Goal: Transaction & Acquisition: Purchase product/service

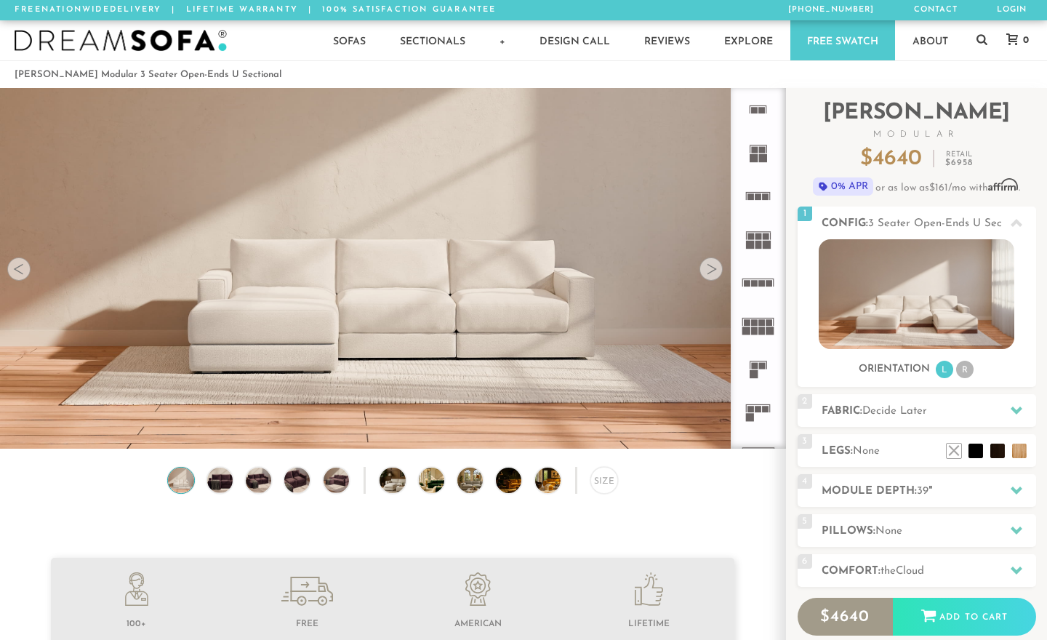
click at [761, 200] on rect at bounding box center [759, 196] width 7 height 7
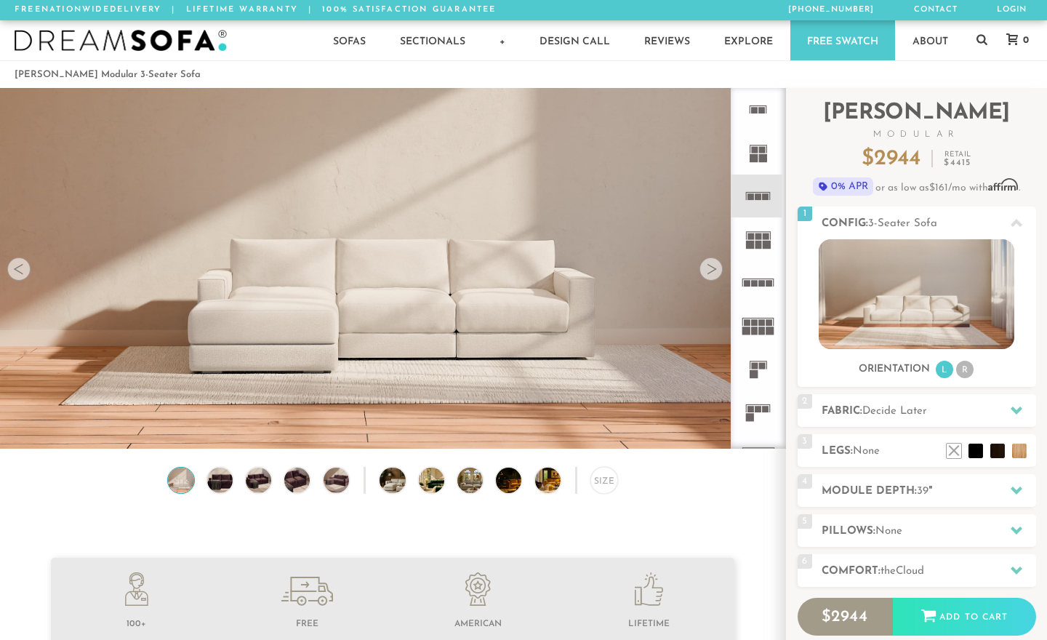
click at [765, 301] on icon at bounding box center [758, 282] width 43 height 43
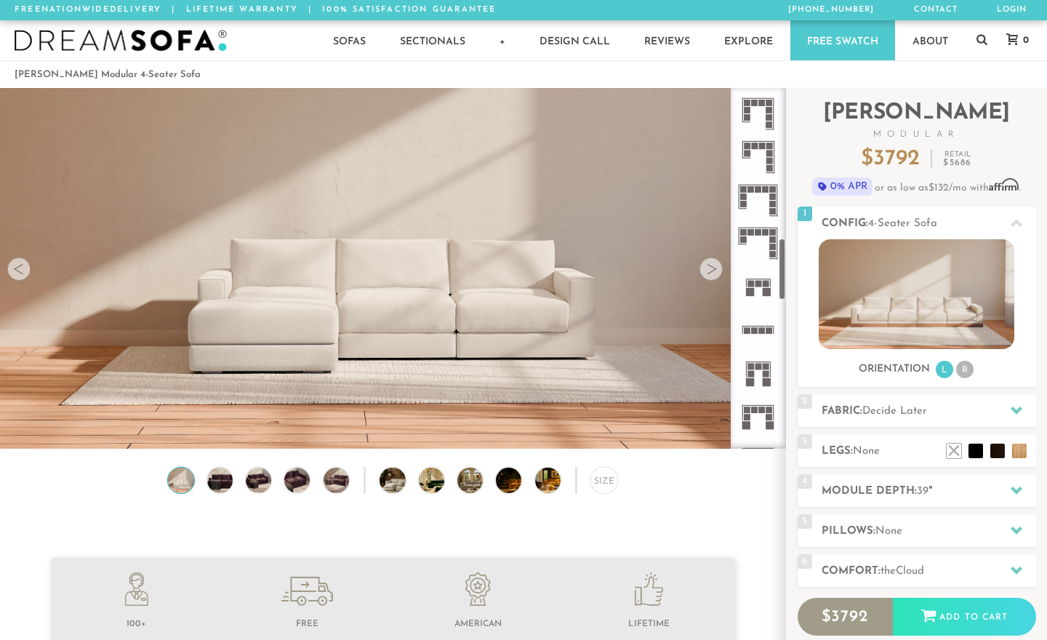
scroll to position [870, 0]
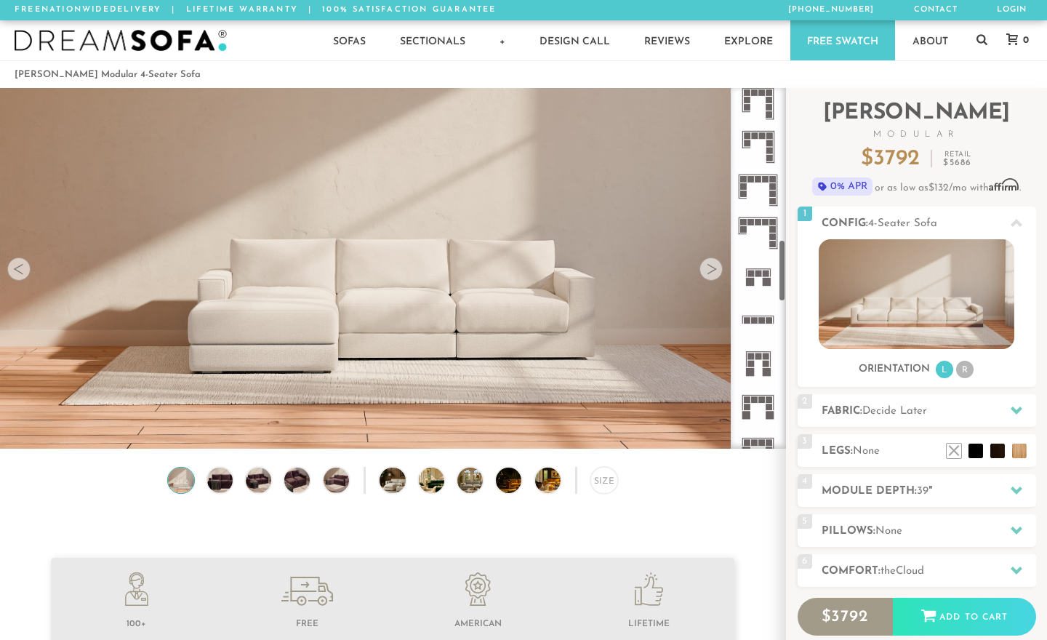
click at [761, 321] on rect at bounding box center [762, 320] width 7 height 7
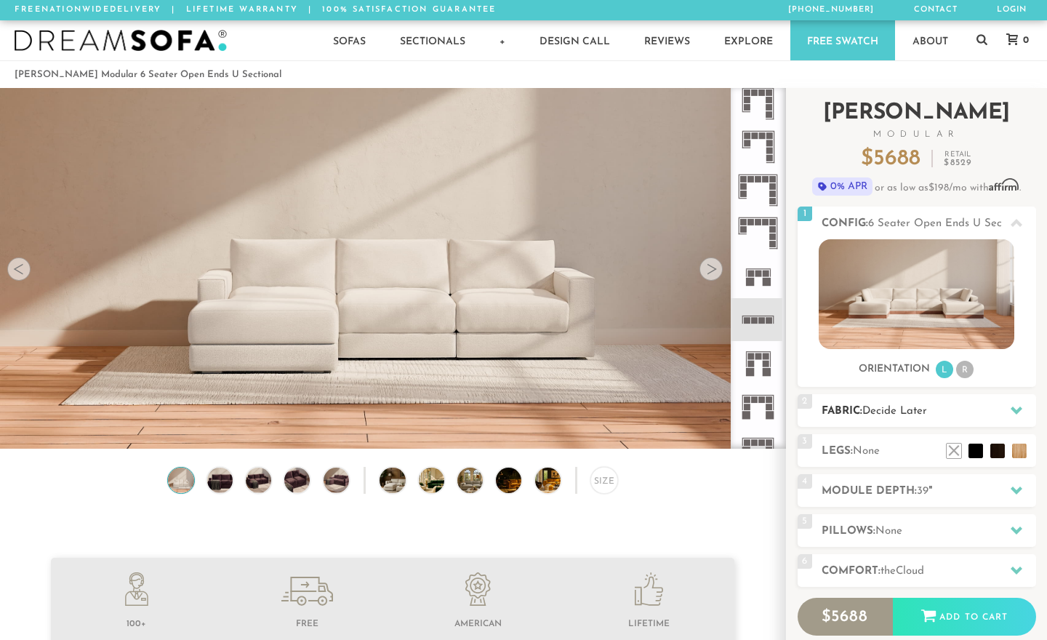
click at [885, 415] on span "Decide Later" at bounding box center [895, 411] width 65 height 11
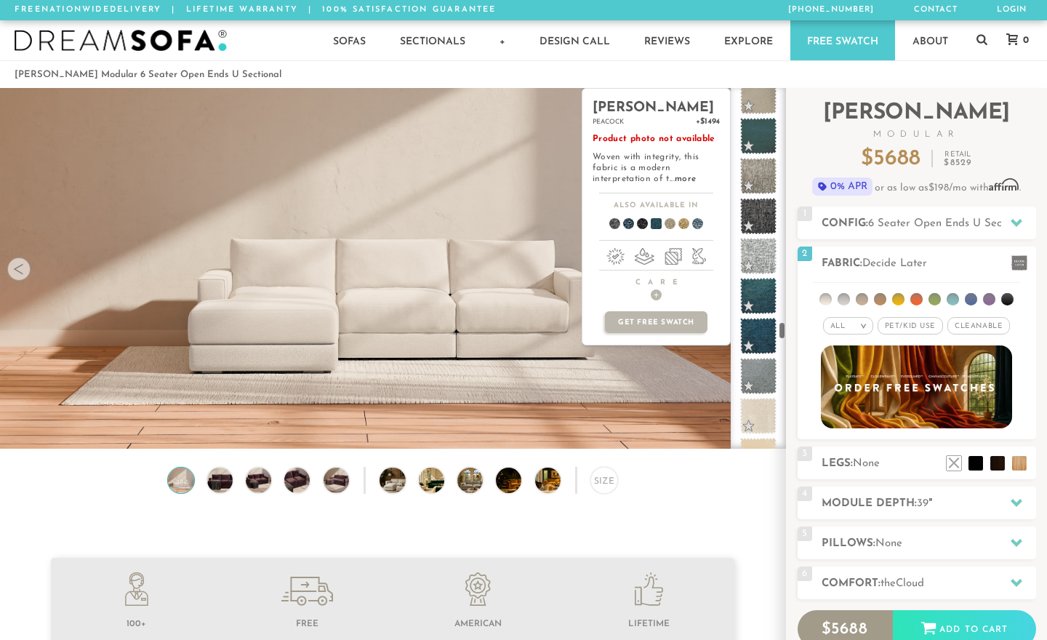
scroll to position [5740, 0]
click at [756, 335] on span at bounding box center [758, 334] width 36 height 36
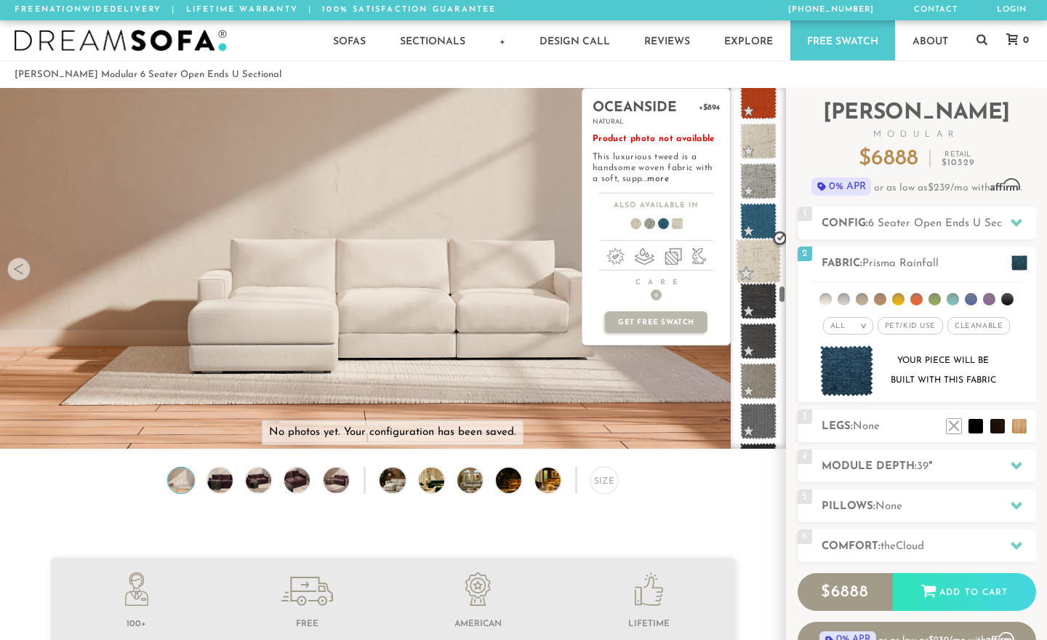
scroll to position [4622, 0]
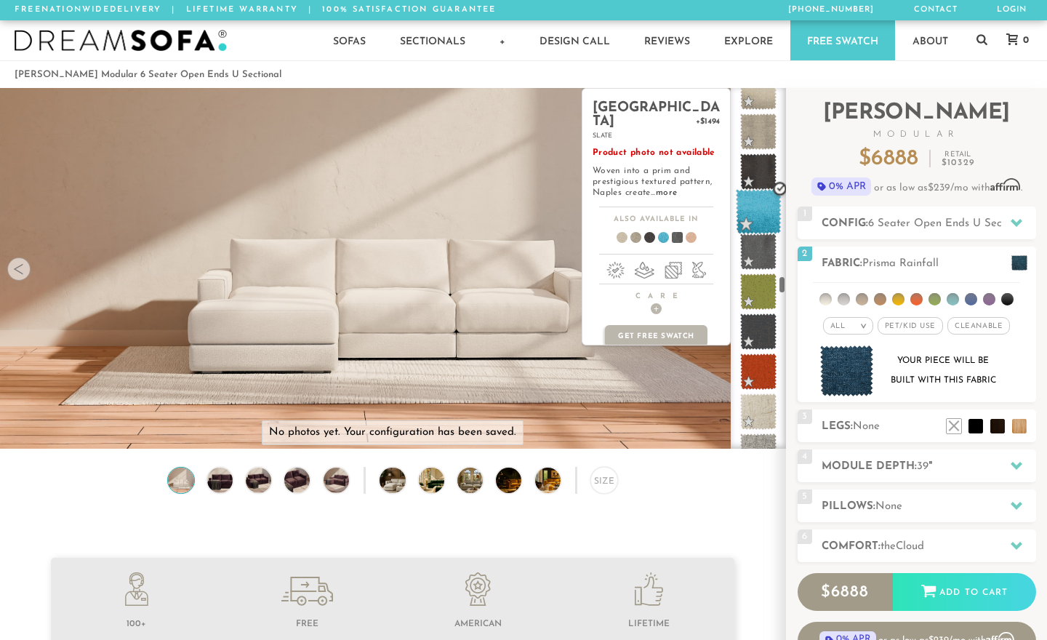
drag, startPoint x: 755, startPoint y: 241, endPoint x: 755, endPoint y: 206, distance: 35.6
click at [755, 236] on span at bounding box center [758, 251] width 36 height 36
click at [750, 100] on span at bounding box center [759, 92] width 46 height 46
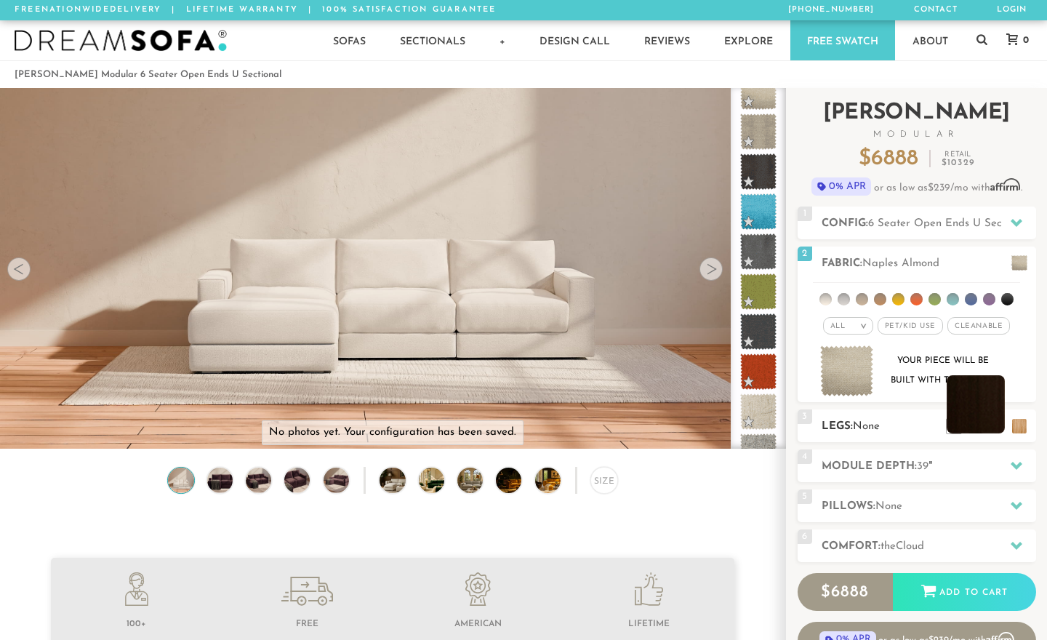
click at [994, 423] on li at bounding box center [976, 404] width 58 height 58
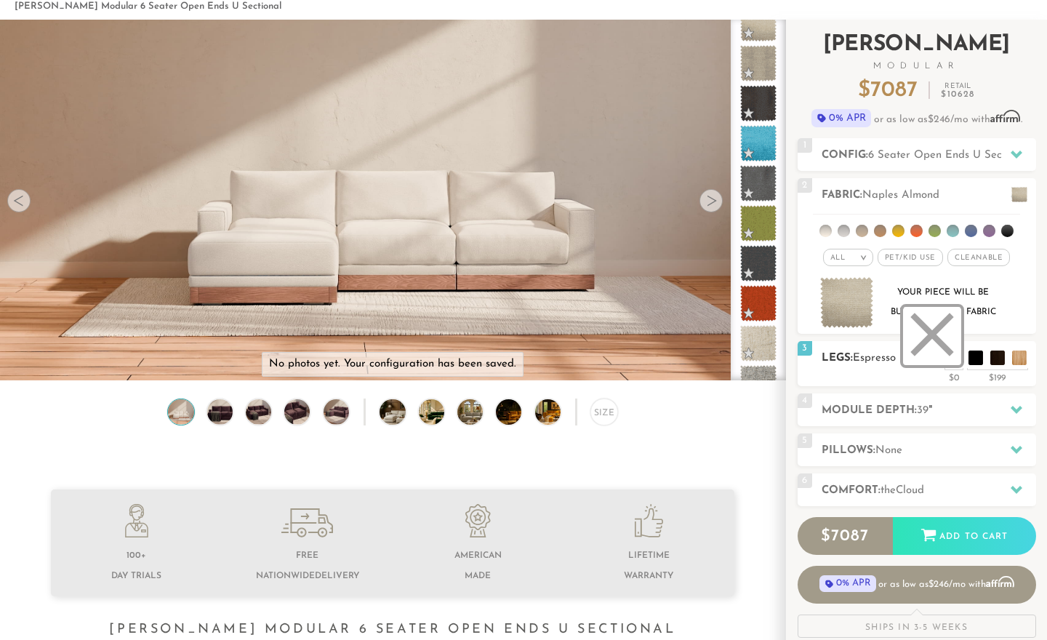
scroll to position [86, 0]
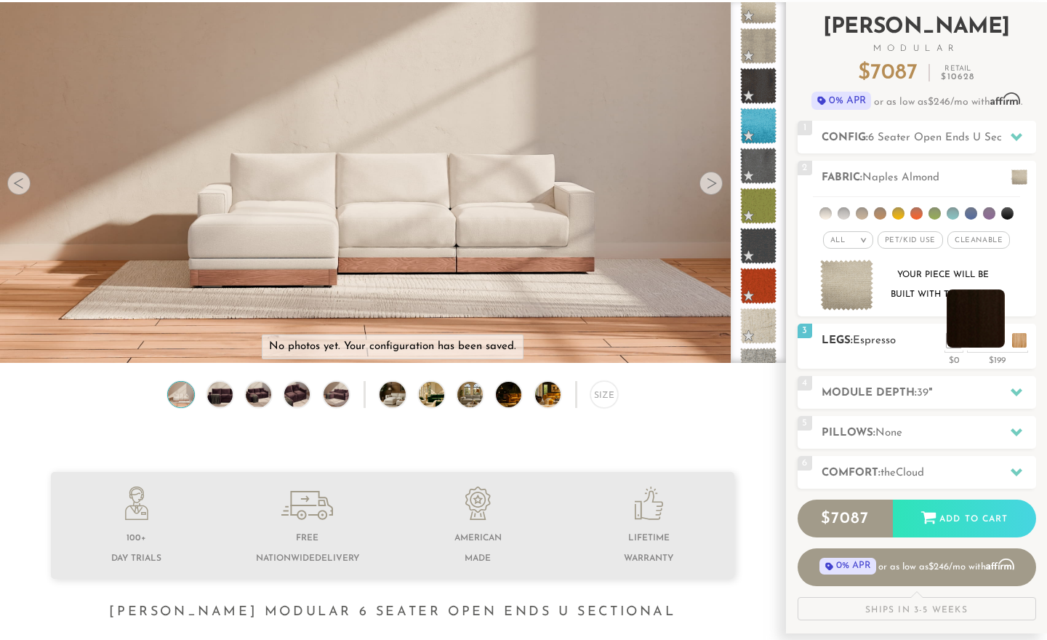
click at [990, 338] on li at bounding box center [976, 318] width 58 height 58
click at [973, 340] on li at bounding box center [954, 318] width 58 height 58
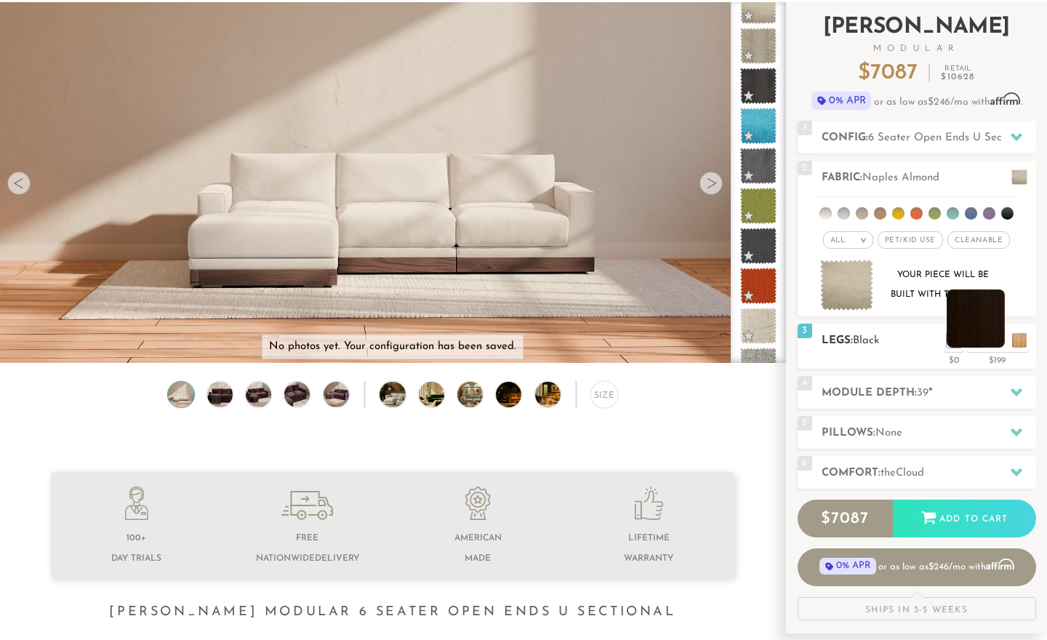
click at [987, 337] on li at bounding box center [976, 318] width 58 height 58
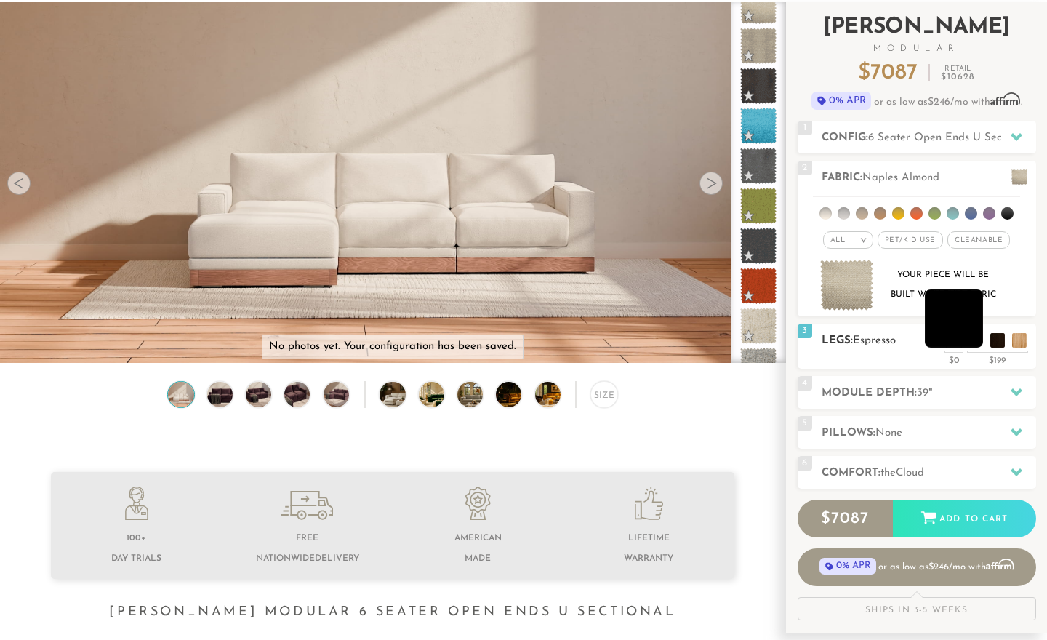
click at [972, 343] on li at bounding box center [954, 318] width 58 height 58
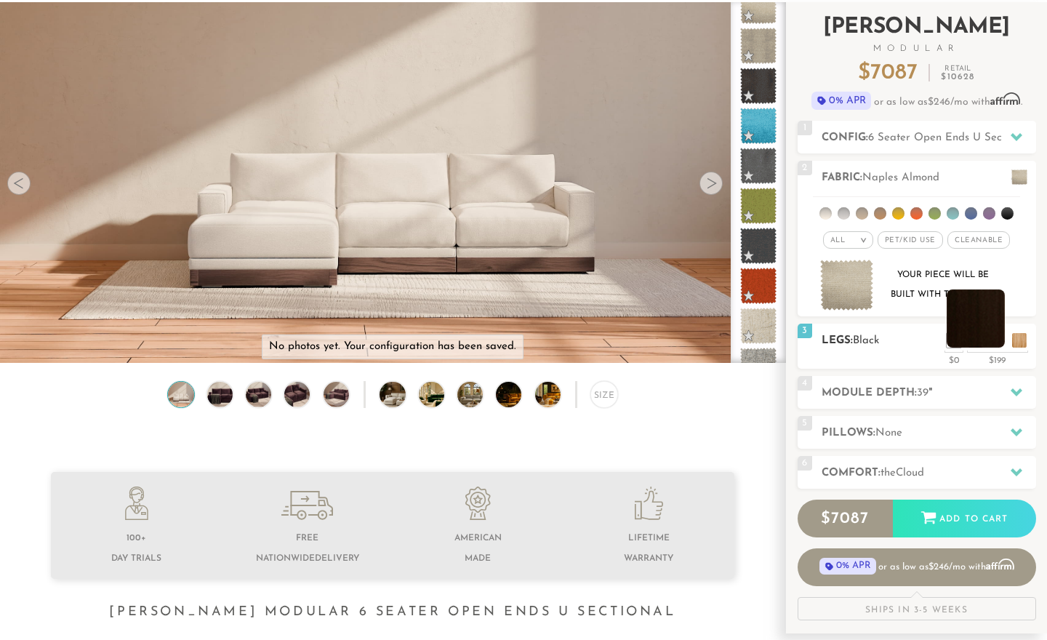
click at [992, 340] on li at bounding box center [976, 318] width 58 height 58
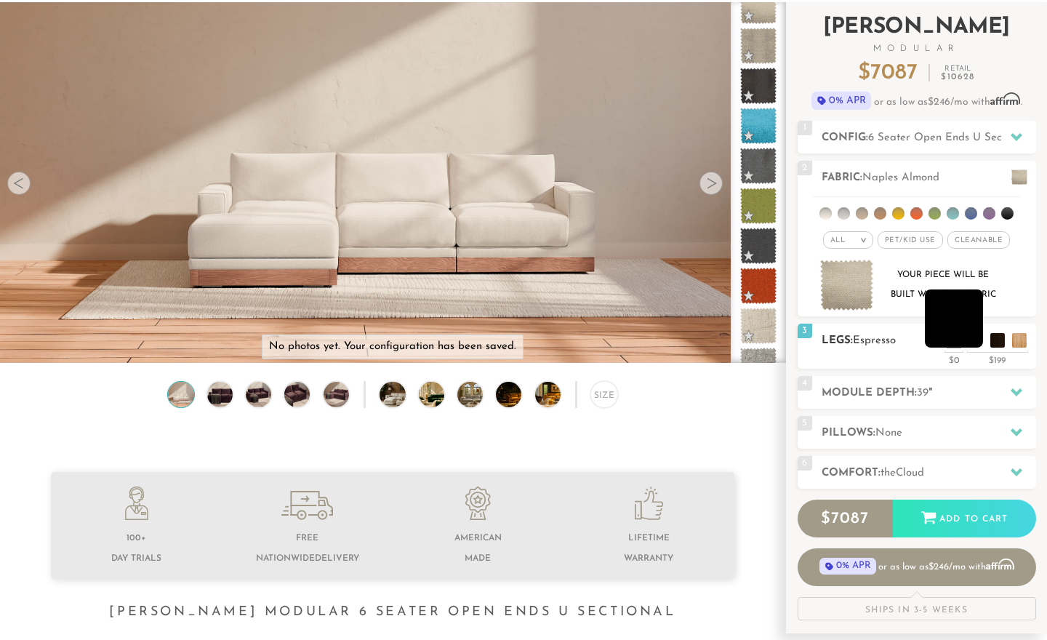
click at [973, 340] on li at bounding box center [954, 318] width 58 height 58
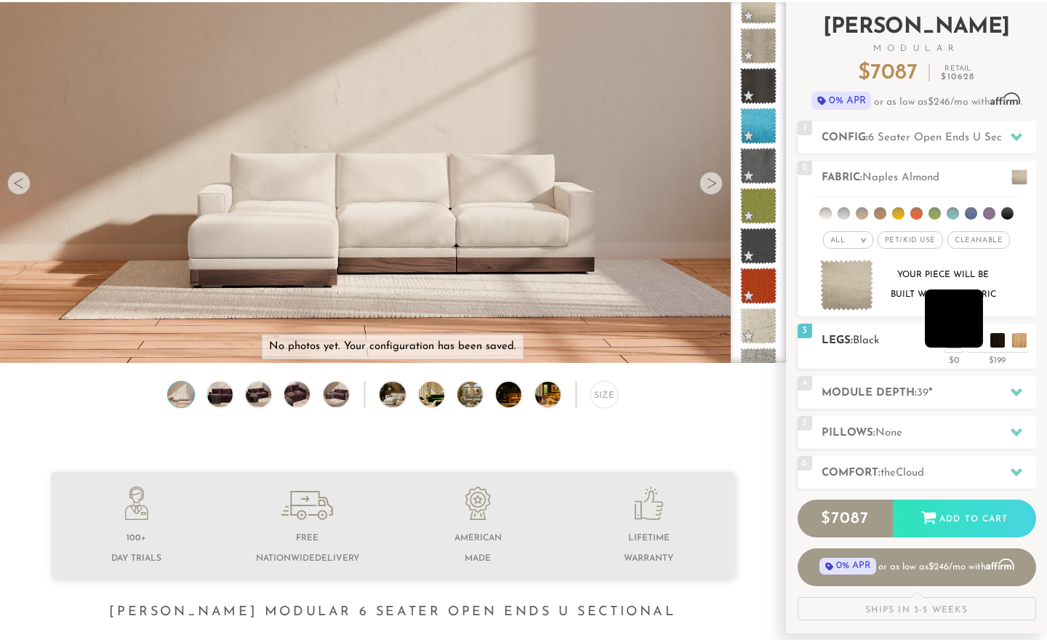
click at [972, 341] on li at bounding box center [954, 318] width 58 height 58
click at [992, 342] on li at bounding box center [976, 318] width 58 height 58
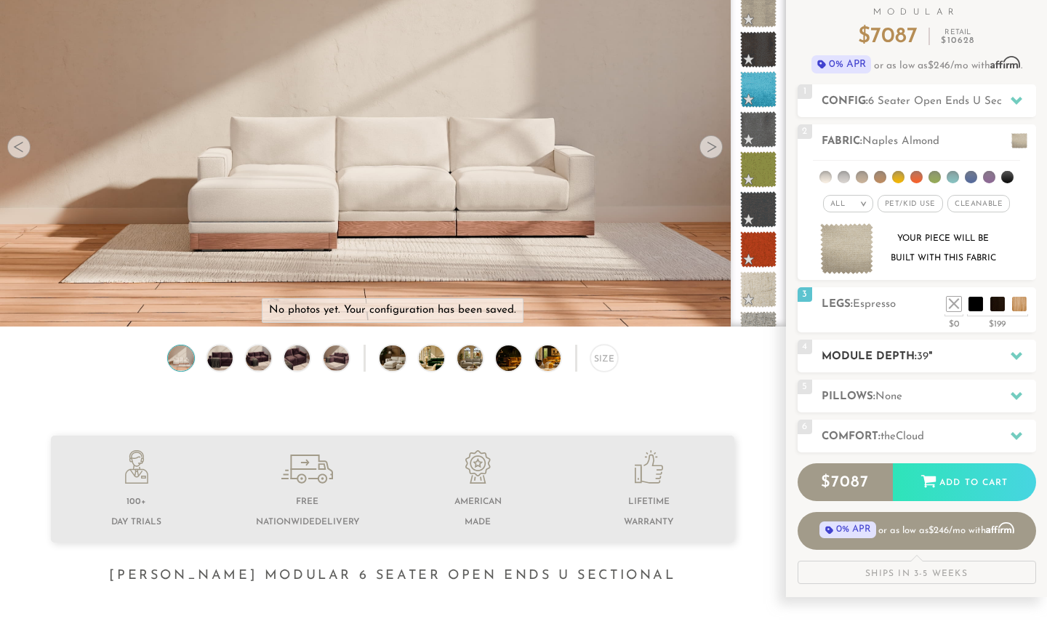
scroll to position [122, 0]
click at [943, 358] on h2 "Module Depth: 39 "" at bounding box center [929, 356] width 215 height 17
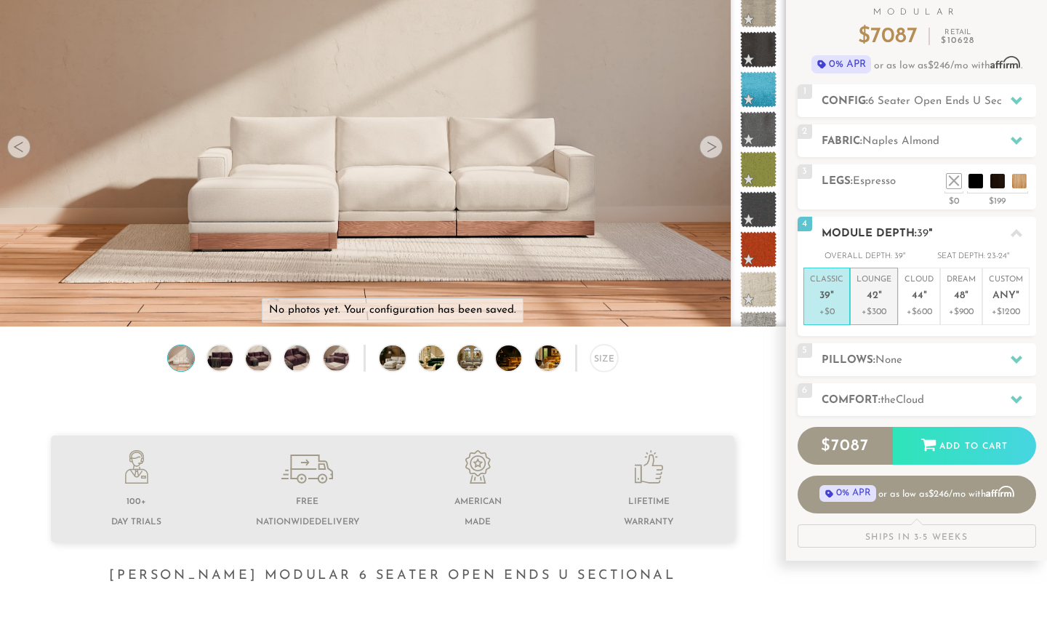
click at [874, 290] on span "42" at bounding box center [873, 296] width 12 height 12
click at [909, 395] on span "Cloud" at bounding box center [910, 400] width 28 height 11
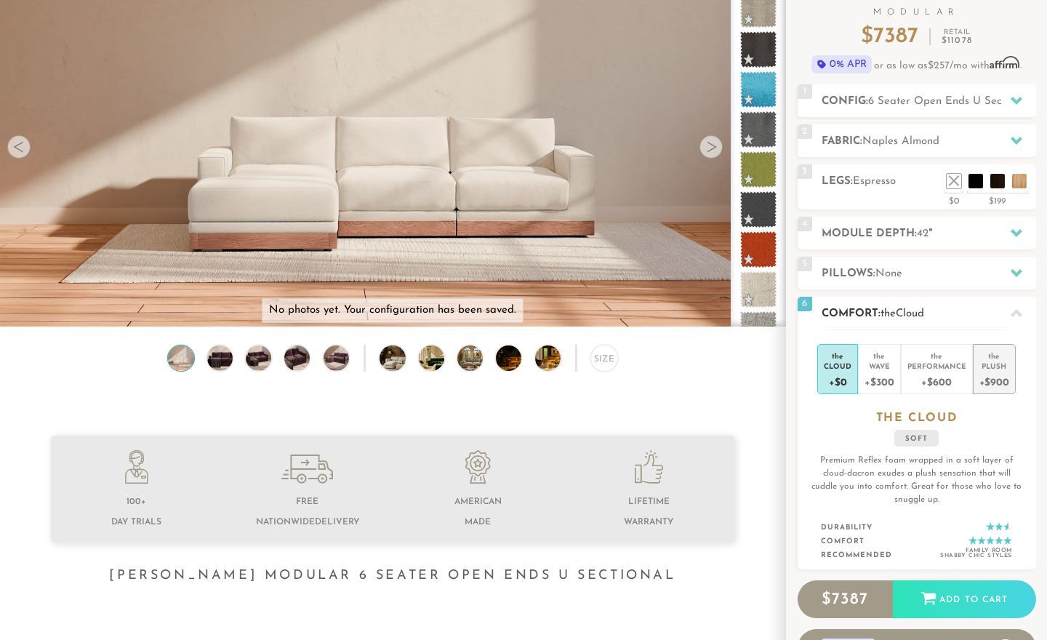
click at [990, 382] on div "+$900" at bounding box center [995, 381] width 30 height 21
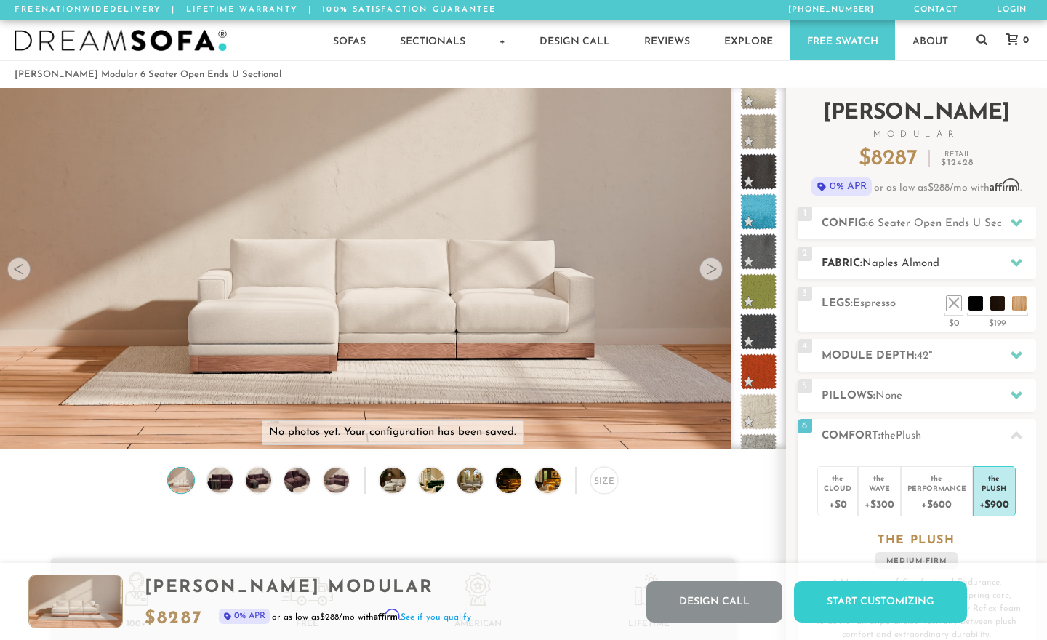
scroll to position [0, 0]
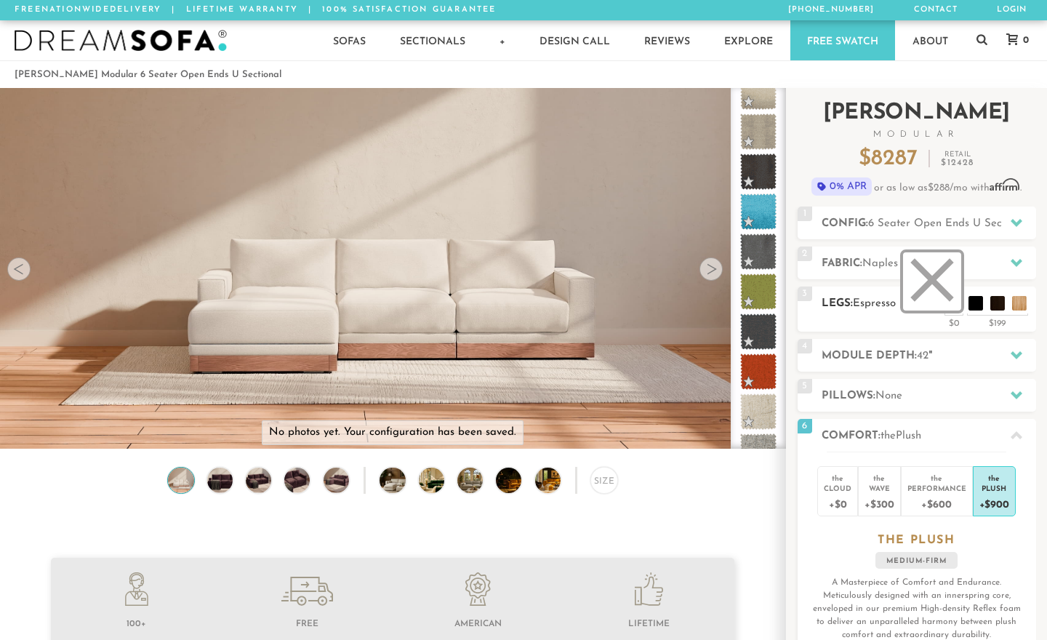
click at [954, 301] on li at bounding box center [932, 281] width 58 height 58
